Goal: Find specific page/section: Find specific page/section

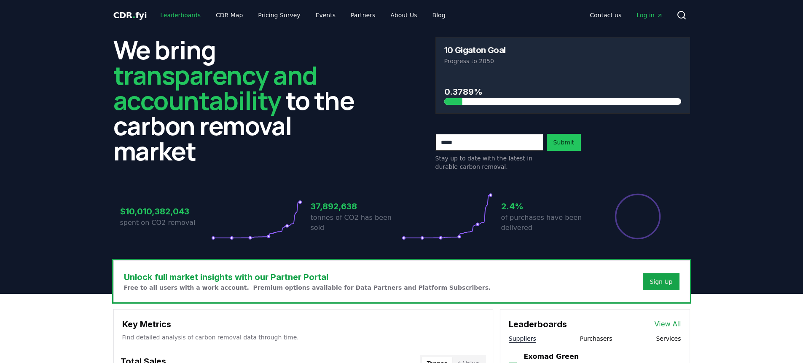
click at [179, 15] on link "Leaderboards" at bounding box center [180, 15] width 54 height 15
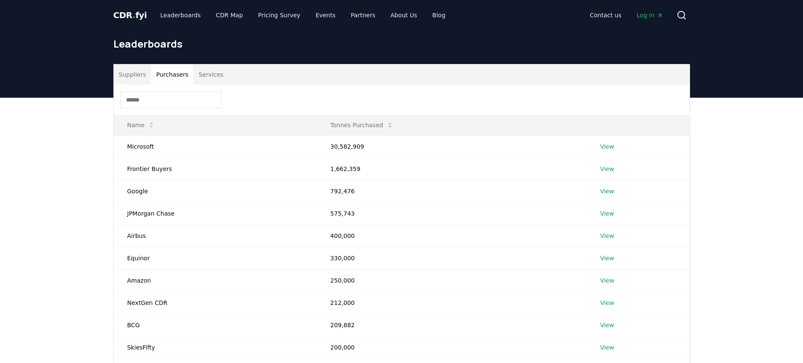
drag, startPoint x: 174, startPoint y: 75, endPoint x: 172, endPoint y: 82, distance: 7.4
click at [174, 75] on button "Purchasers" at bounding box center [172, 74] width 43 height 20
click at [166, 97] on input at bounding box center [171, 99] width 101 height 17
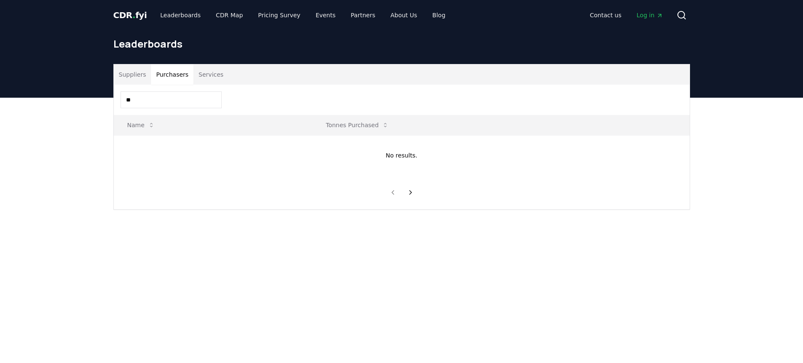
type input "*"
type input "**********"
